Goal: Information Seeking & Learning: Check status

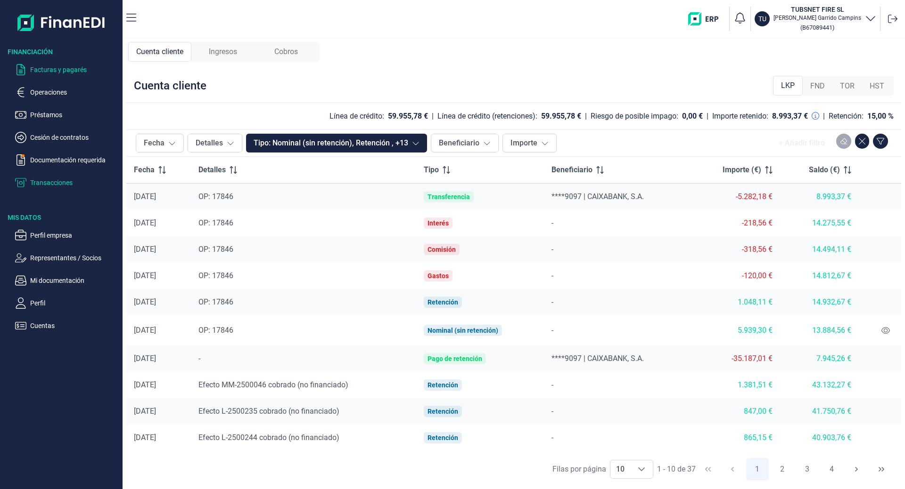
click at [47, 68] on p "Facturas y pagarés" at bounding box center [74, 69] width 89 height 11
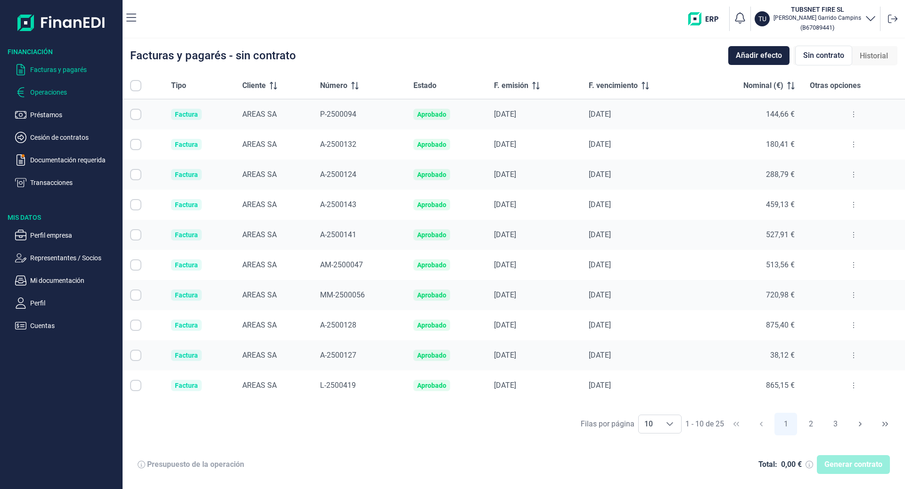
checkbox input "true"
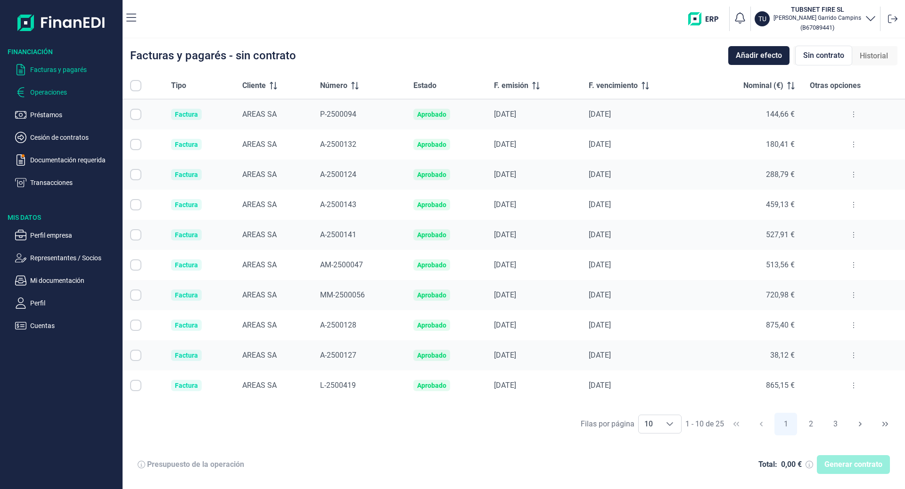
checkbox input "true"
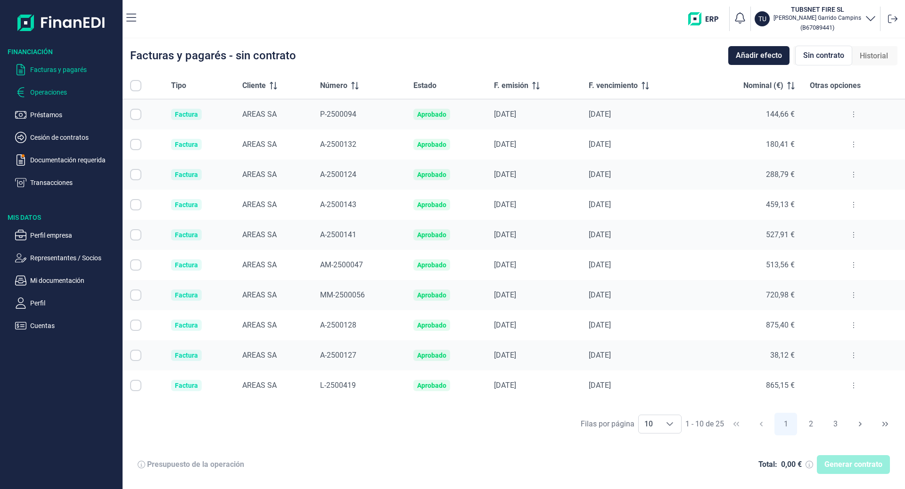
checkbox input "true"
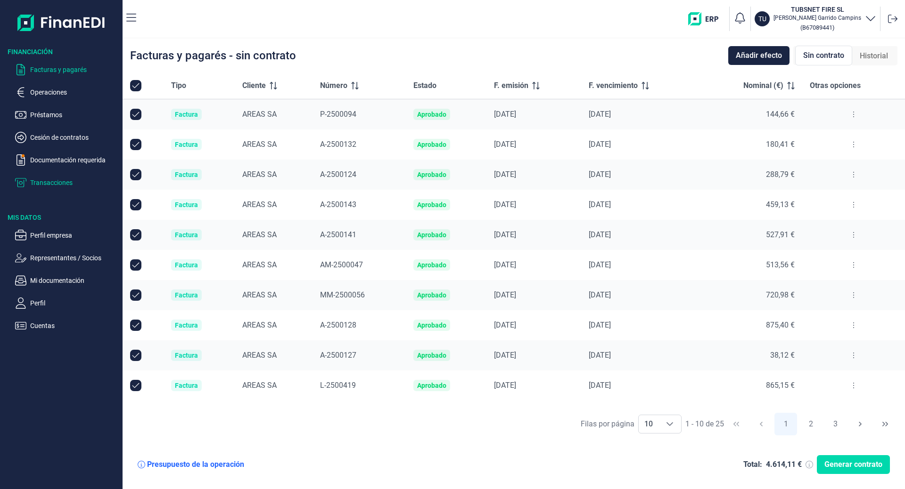
click at [46, 185] on p "Transacciones" at bounding box center [74, 182] width 89 height 11
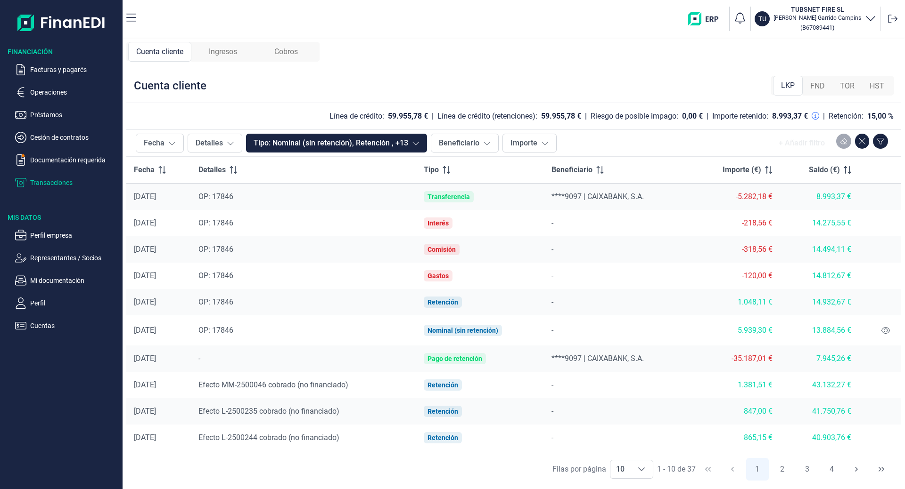
click at [217, 53] on span "Ingresos" at bounding box center [223, 51] width 28 height 11
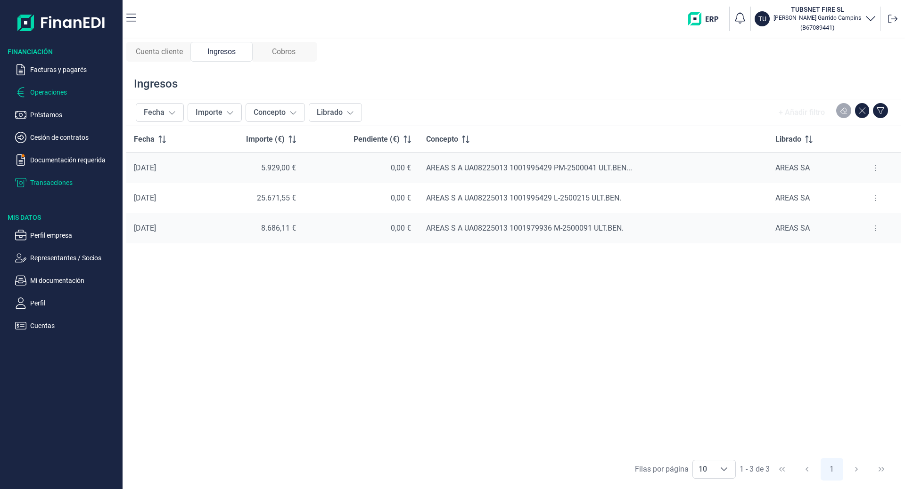
click at [50, 89] on p "Operaciones" at bounding box center [74, 92] width 89 height 11
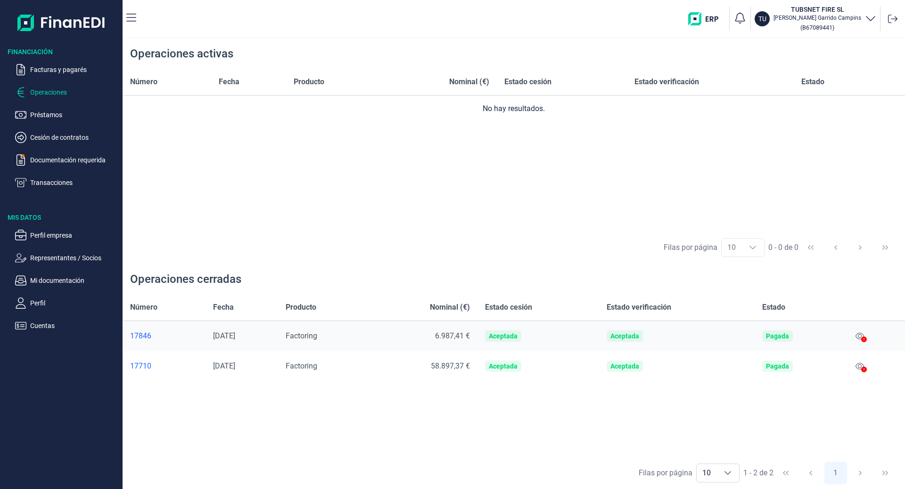
click at [866, 367] on div at bounding box center [864, 370] width 6 height 11
click at [862, 367] on icon at bounding box center [859, 367] width 8 height 8
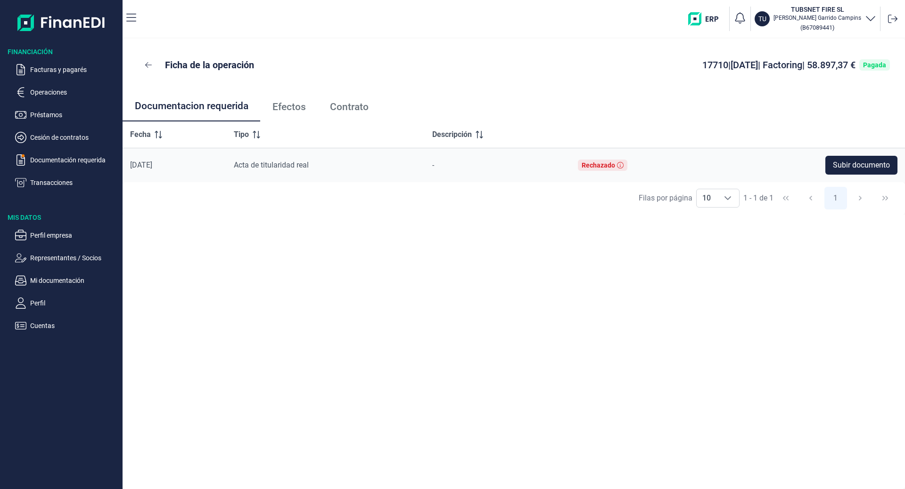
click at [349, 100] on link "Contrato" at bounding box center [349, 106] width 63 height 31
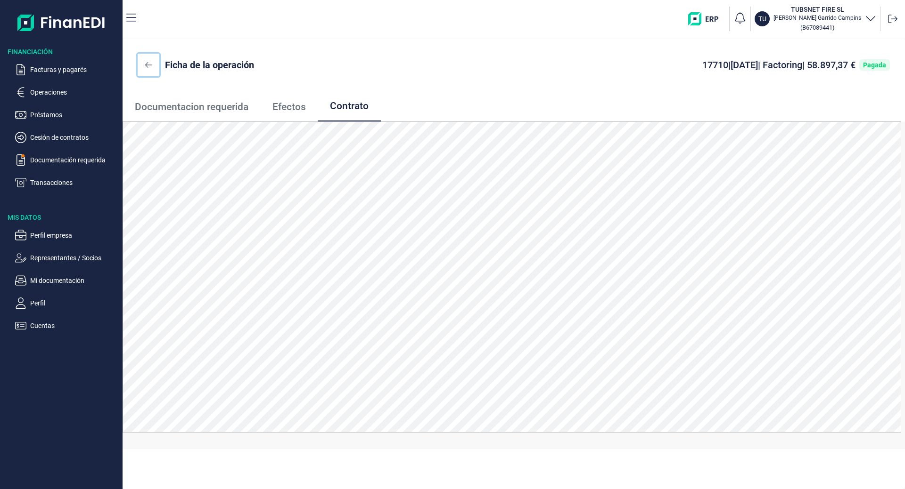
click at [148, 64] on icon at bounding box center [148, 65] width 7 height 8
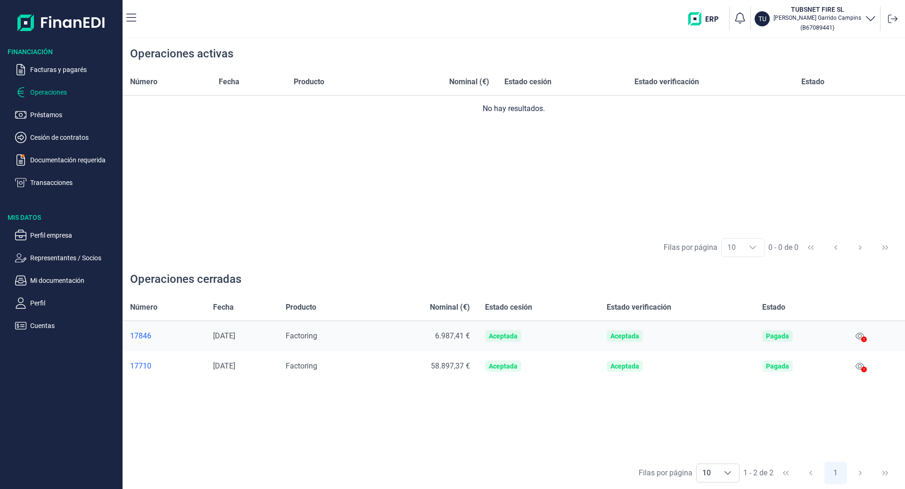
click at [864, 338] on icon at bounding box center [864, 340] width 6 height 6
click at [861, 335] on icon at bounding box center [859, 337] width 8 height 8
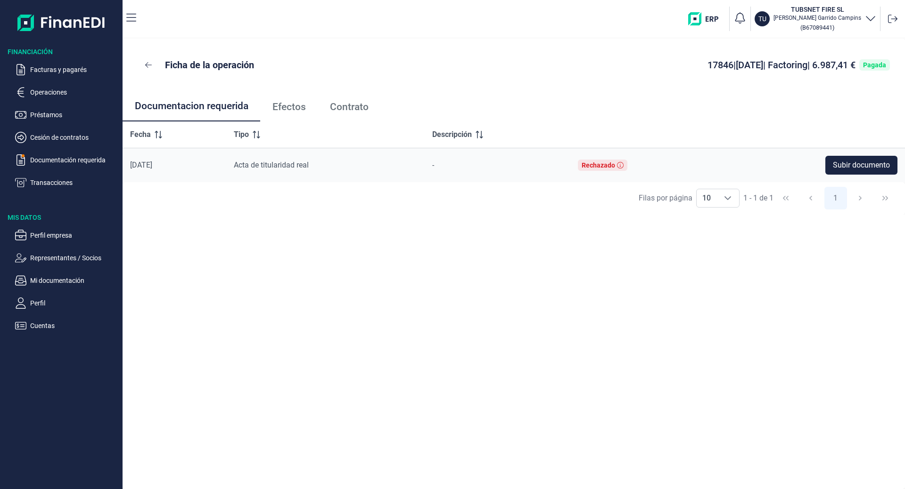
click at [353, 109] on span "Contrato" at bounding box center [349, 107] width 39 height 10
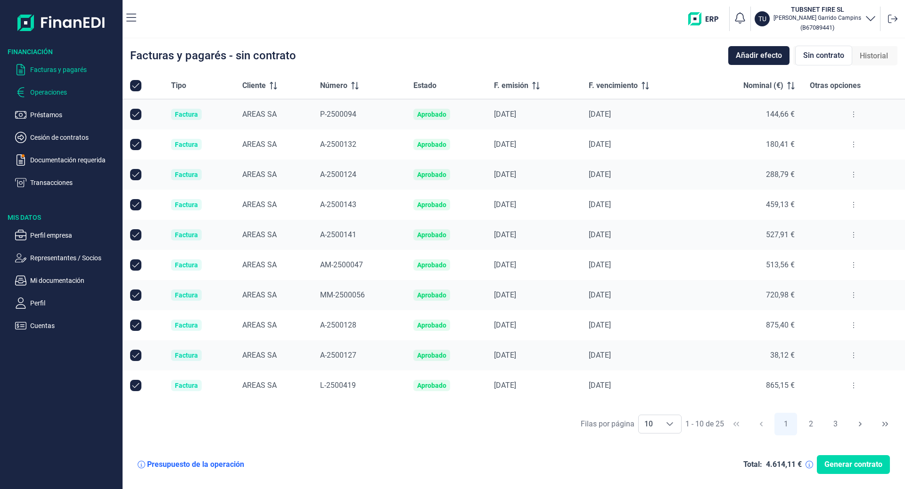
click at [38, 97] on p "Operaciones" at bounding box center [74, 92] width 89 height 11
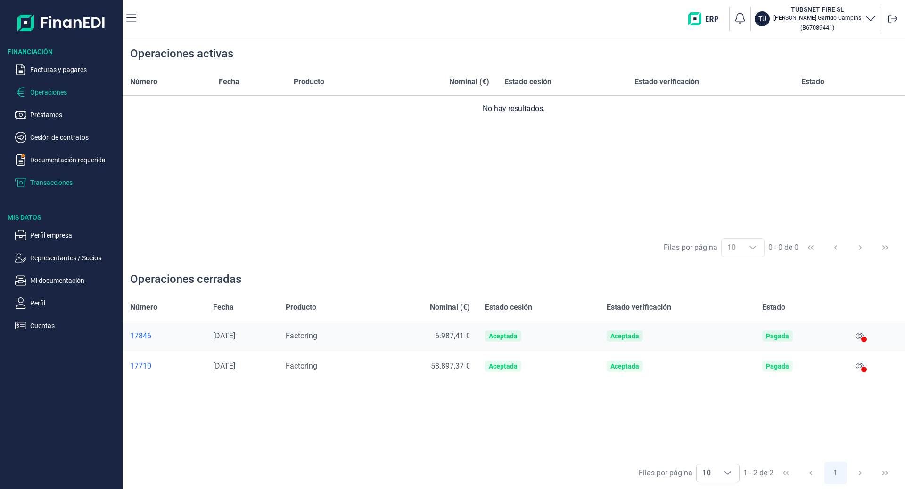
click at [64, 182] on p "Transacciones" at bounding box center [74, 182] width 89 height 11
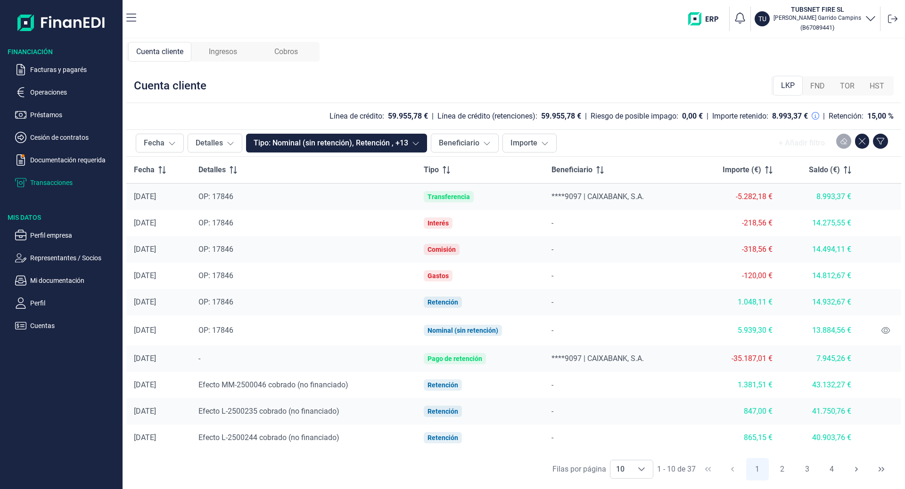
click at [234, 50] on span "Ingresos" at bounding box center [223, 51] width 28 height 11
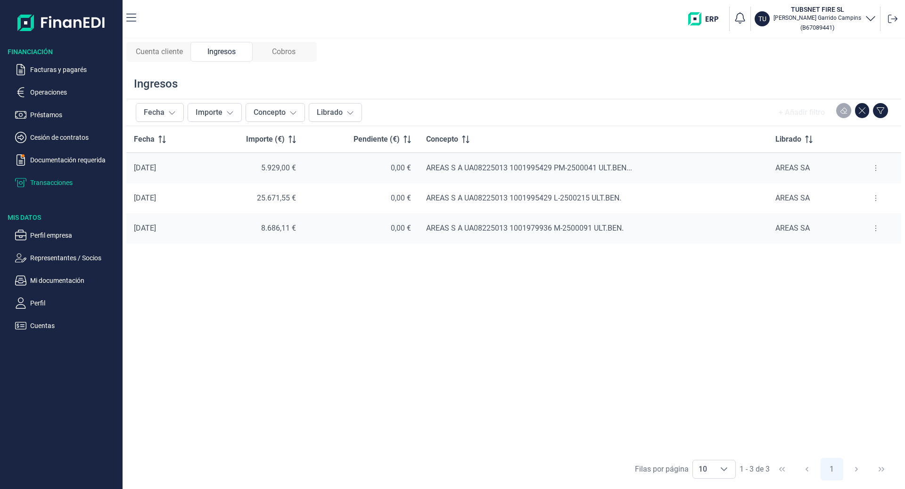
click at [282, 52] on span "Cobros" at bounding box center [284, 51] width 24 height 11
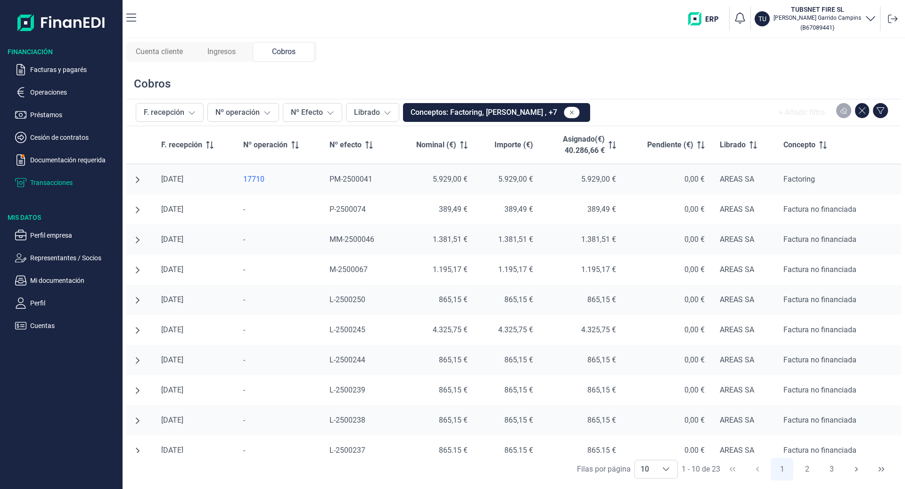
click at [223, 51] on span "Ingresos" at bounding box center [221, 51] width 28 height 11
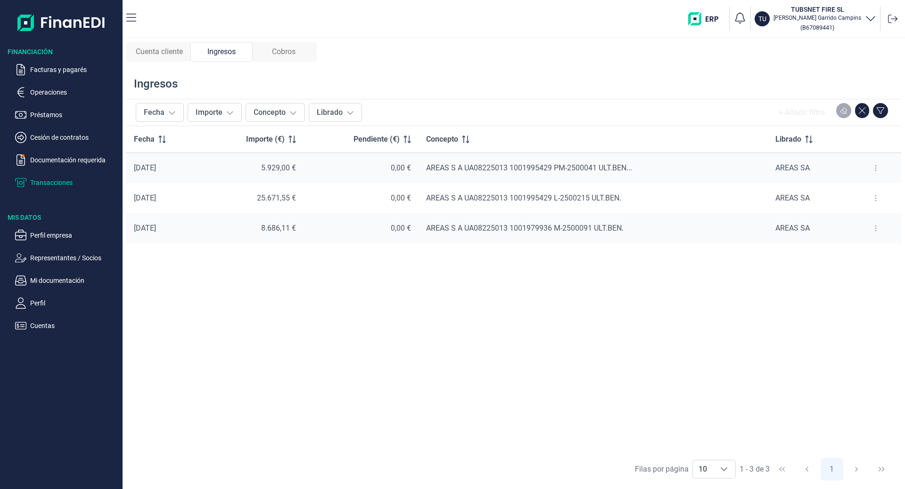
click at [169, 49] on span "Cuenta cliente" at bounding box center [159, 51] width 47 height 11
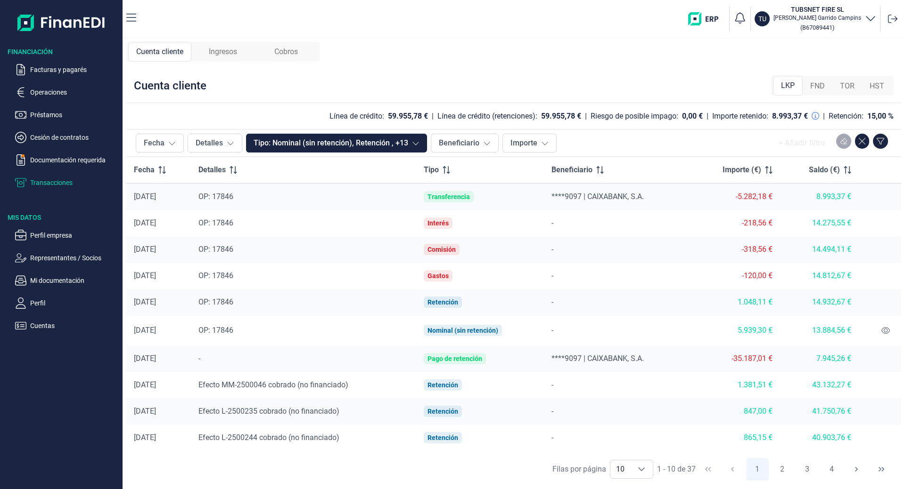
click at [450, 198] on div "Transferencia" at bounding box center [448, 197] width 42 height 8
drag, startPoint x: 408, startPoint y: 198, endPoint x: 626, endPoint y: 211, distance: 218.5
click at [632, 208] on tr "[DATE] OP: 17846 Transferencia ****9097 | CAIXABANK, S.A. -5.282,18 € 8.993,37 €" at bounding box center [513, 197] width 774 height 27
click at [620, 219] on div "-" at bounding box center [617, 223] width 132 height 11
click at [784, 471] on button "2" at bounding box center [781, 469] width 23 height 23
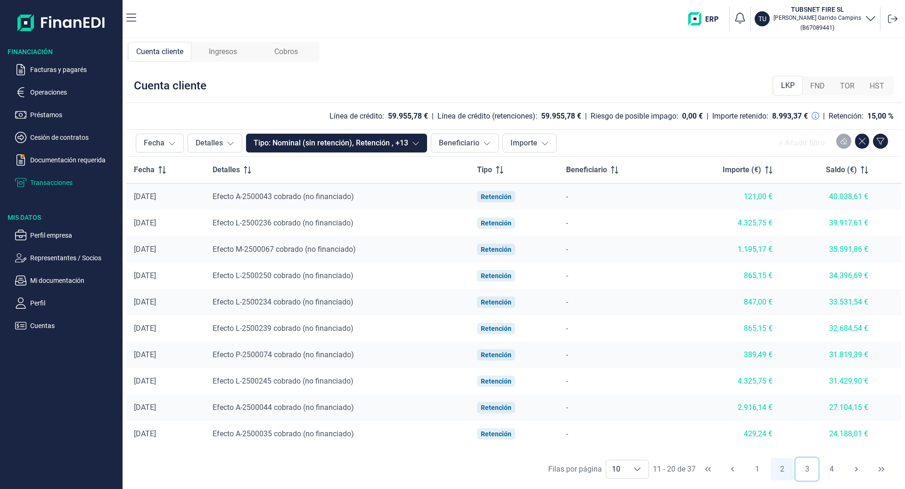
click at [805, 470] on button "3" at bounding box center [806, 469] width 23 height 23
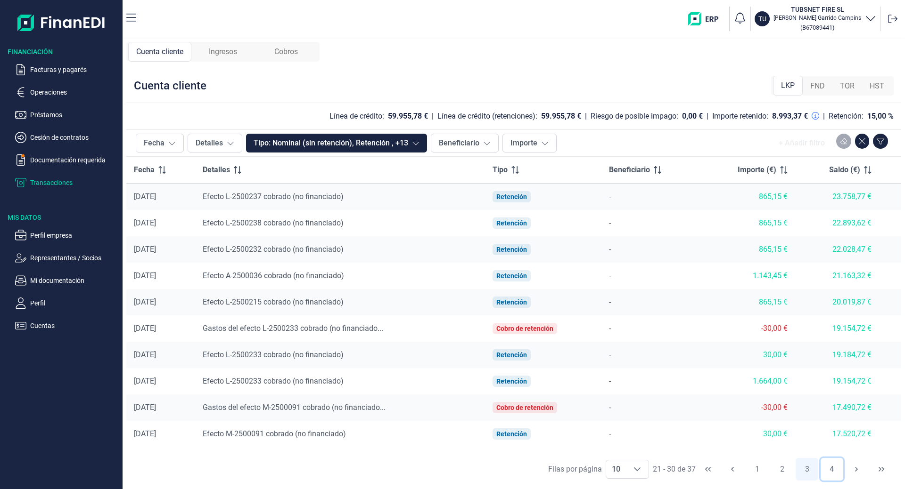
click at [832, 466] on button "4" at bounding box center [831, 469] width 23 height 23
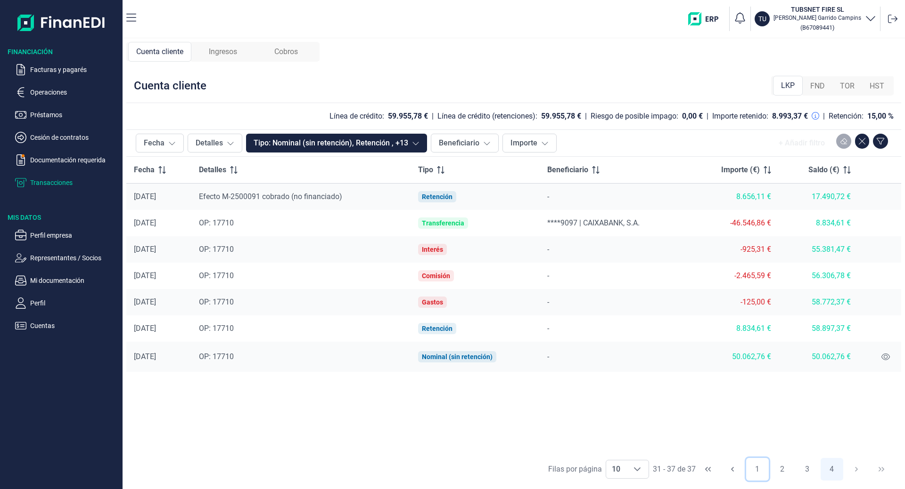
click at [755, 473] on button "1" at bounding box center [757, 469] width 23 height 23
